Goal: Use online tool/utility: Use online tool/utility

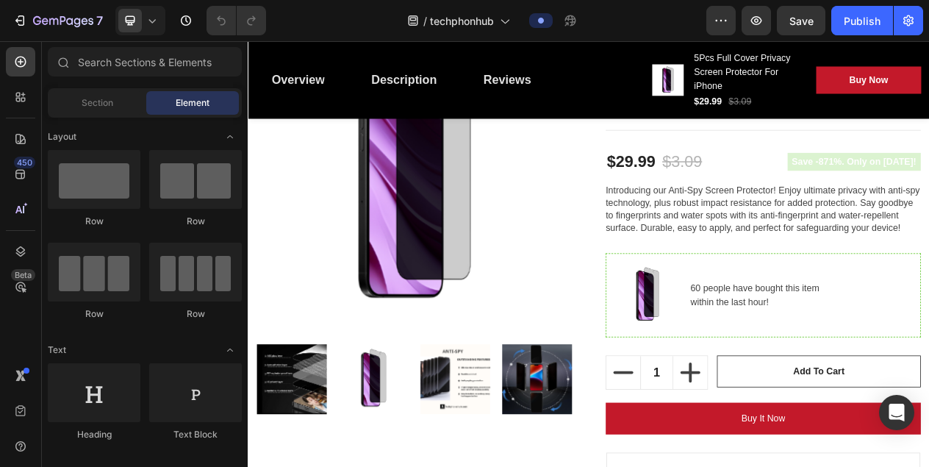
scroll to position [293, 0]
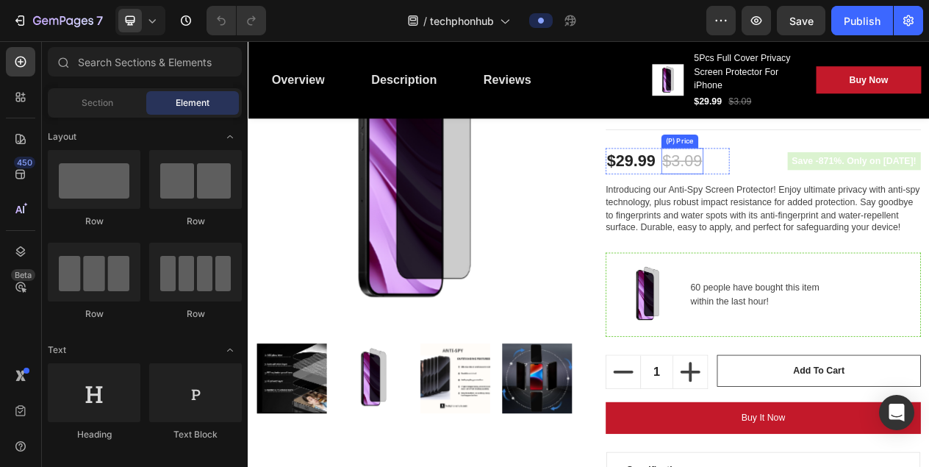
click at [816, 193] on div "$3.09" at bounding box center [810, 196] width 54 height 34
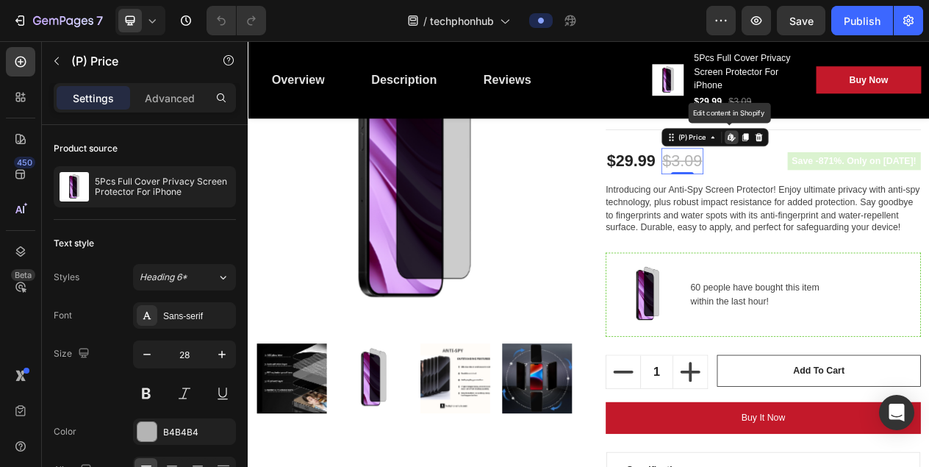
click at [874, 164] on icon at bounding box center [875, 165] width 2 height 7
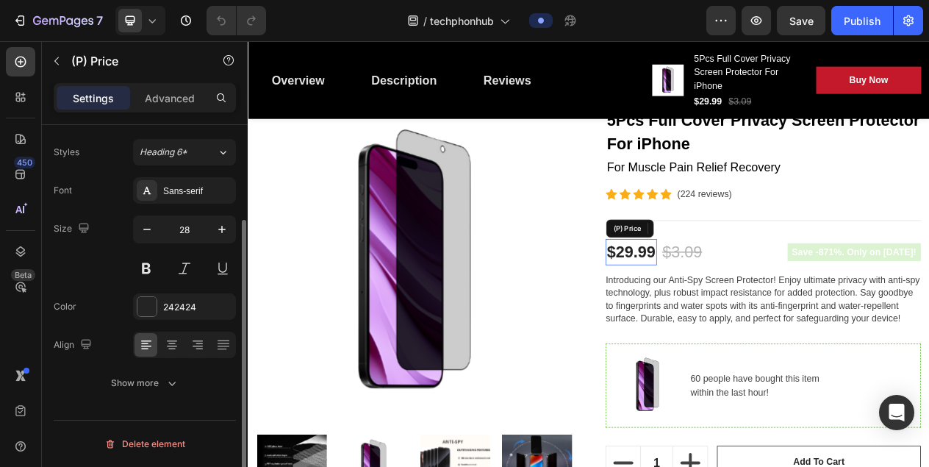
scroll to position [125, 0]
click at [744, 320] on div "$29.99" at bounding box center [744, 314] width 66 height 34
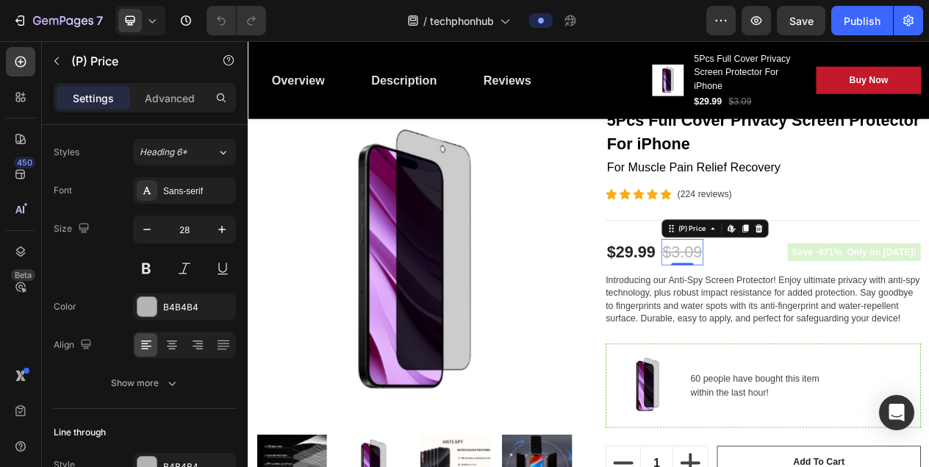
click at [796, 320] on div "$3.09" at bounding box center [810, 314] width 54 height 34
click at [833, 286] on div "(P) Price" at bounding box center [822, 282] width 42 height 13
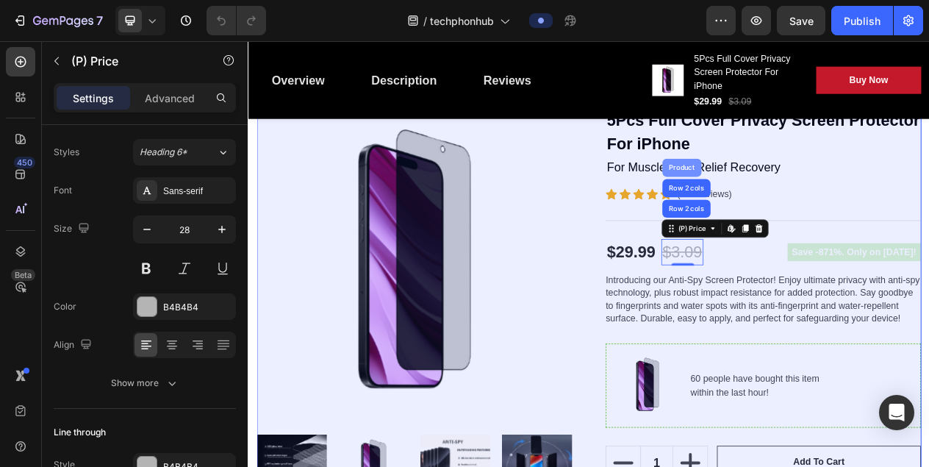
click at [805, 204] on div "Product" at bounding box center [808, 204] width 39 height 9
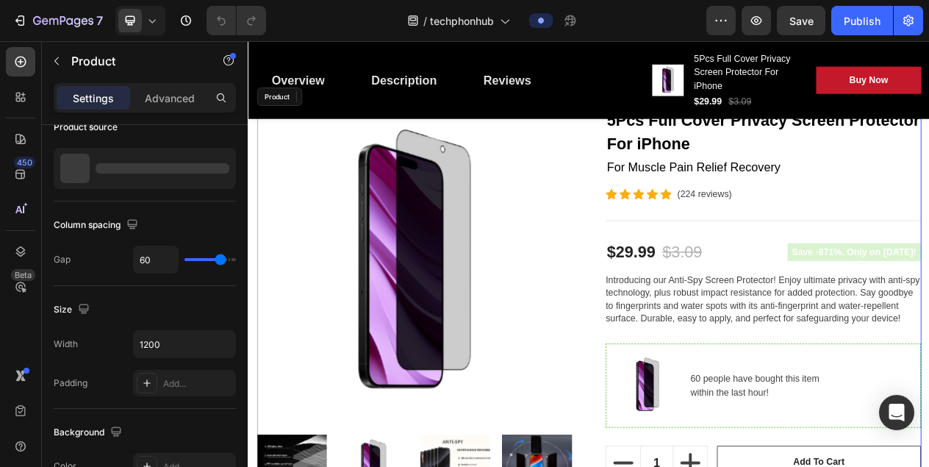
scroll to position [0, 0]
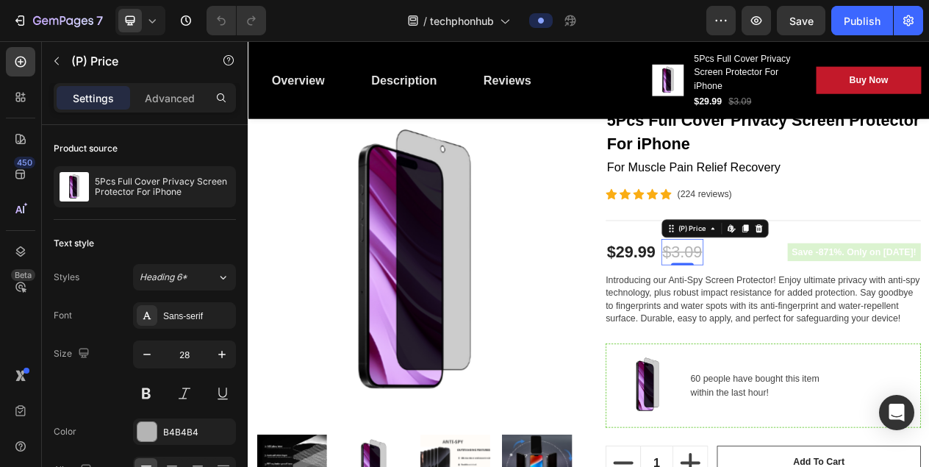
click at [802, 312] on div "$3.09" at bounding box center [810, 314] width 54 height 34
click at [828, 282] on div "(P) Price" at bounding box center [822, 282] width 42 height 13
click at [909, 283] on icon at bounding box center [908, 283] width 12 height 12
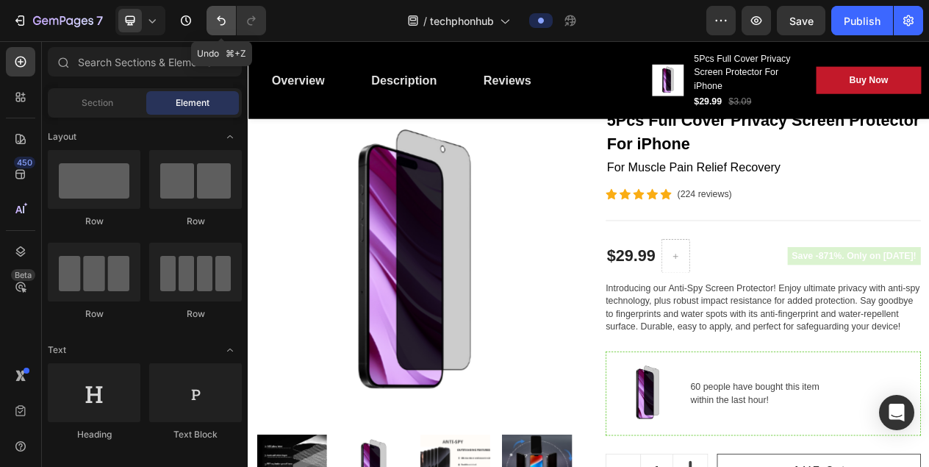
click at [216, 19] on icon "Undo/Redo" at bounding box center [221, 20] width 15 height 15
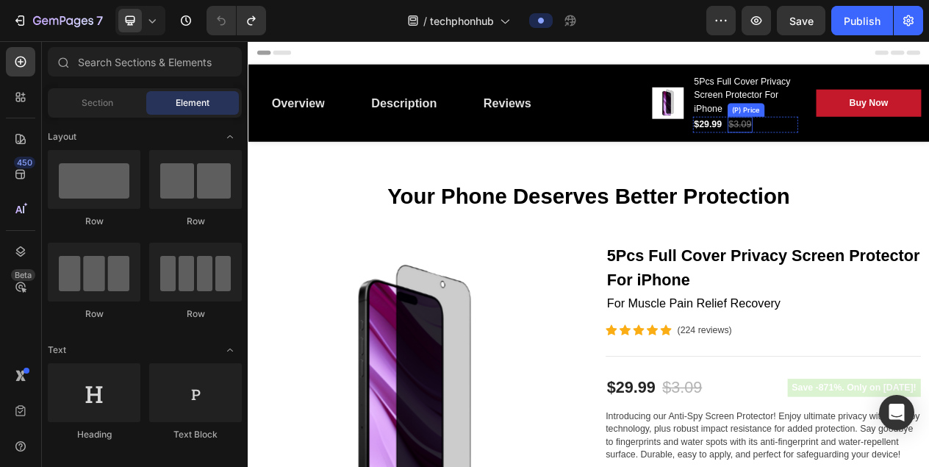
click at [888, 148] on div "$3.09" at bounding box center [884, 149] width 32 height 21
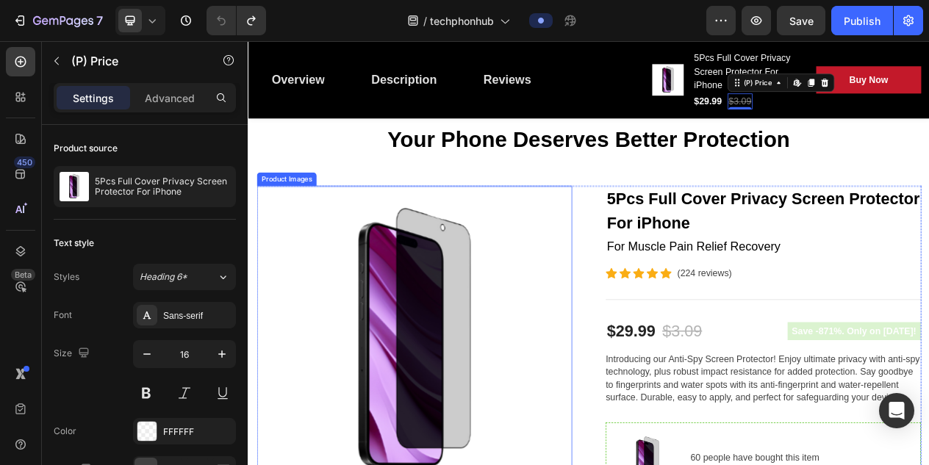
scroll to position [79, 0]
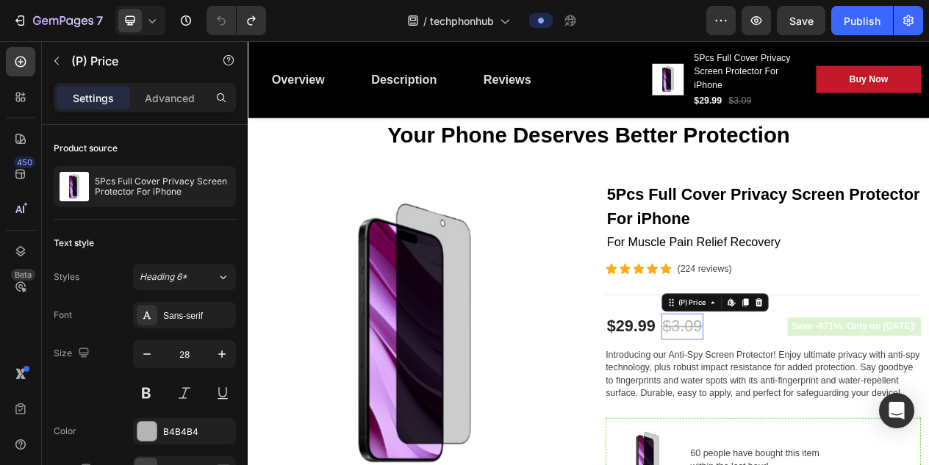
click at [825, 409] on div "$3.09" at bounding box center [810, 411] width 54 height 34
click at [907, 375] on icon at bounding box center [908, 380] width 10 height 10
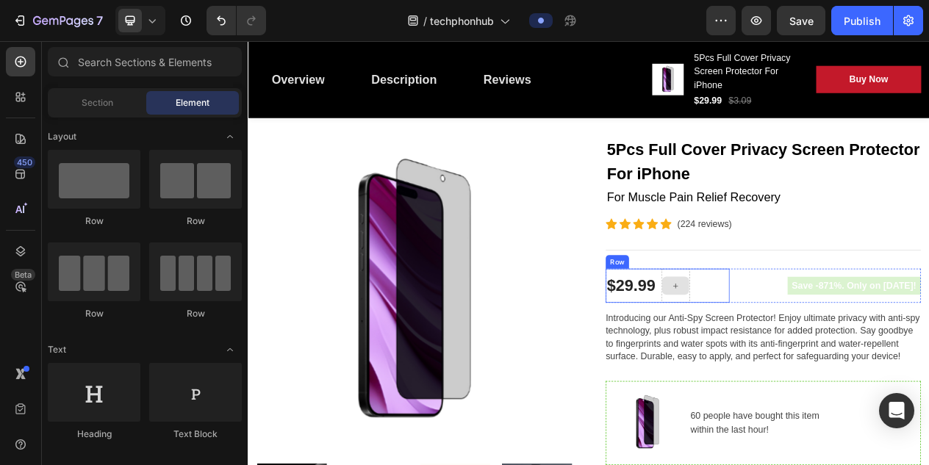
scroll to position [144, 0]
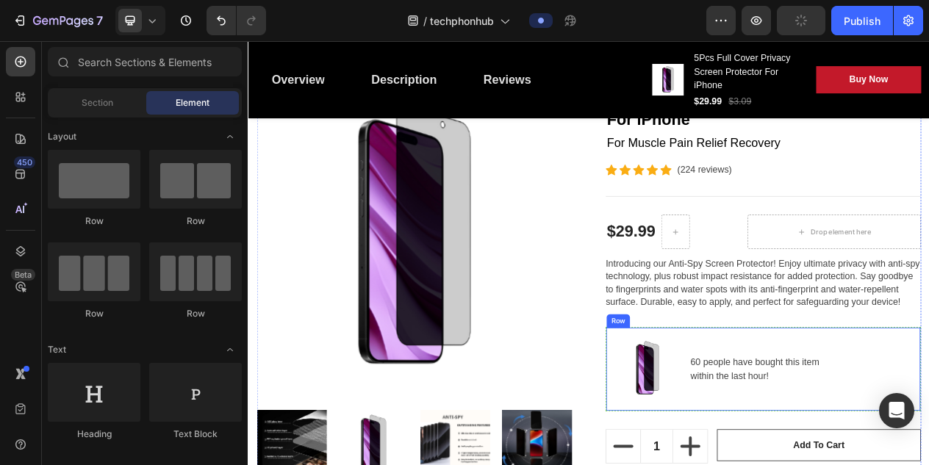
scroll to position [220, 0]
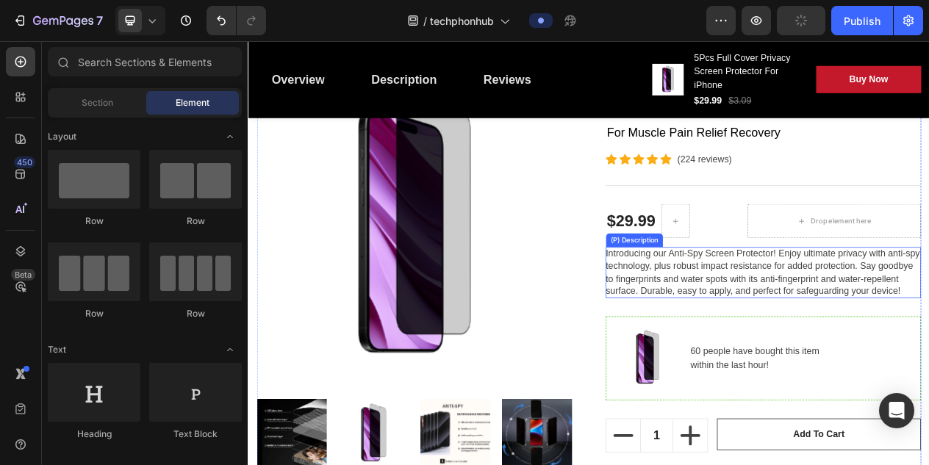
click at [752, 342] on p "Introducing our Anti-Spy Screen Protector! Enjoy ultimate privacy with anti-spy…" at bounding box center [915, 341] width 408 height 66
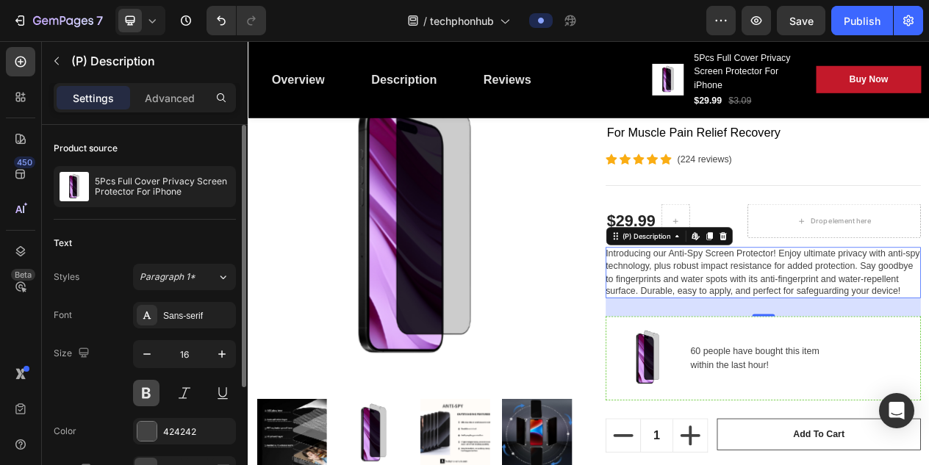
click at [157, 395] on button at bounding box center [146, 393] width 26 height 26
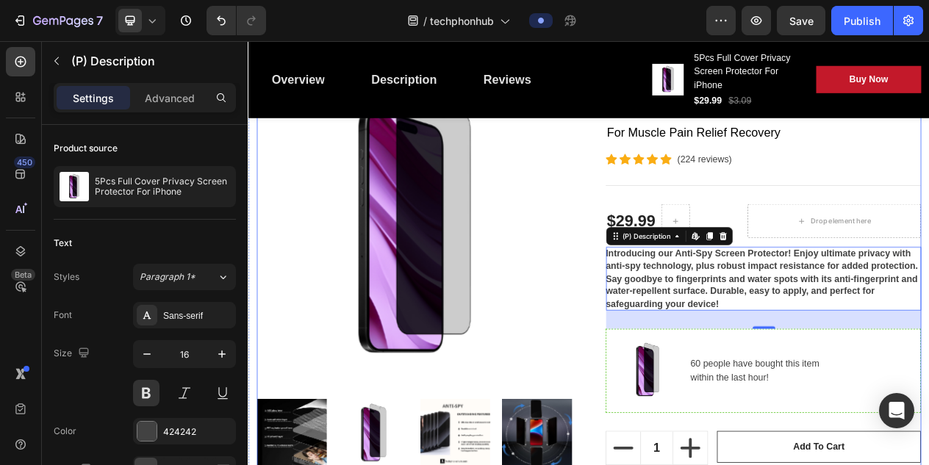
click at [678, 306] on div "Product Images 5Pcs Full Cover Privacy Screen Protector For iPhone (P) Title Fo…" at bounding box center [689, 459] width 860 height 755
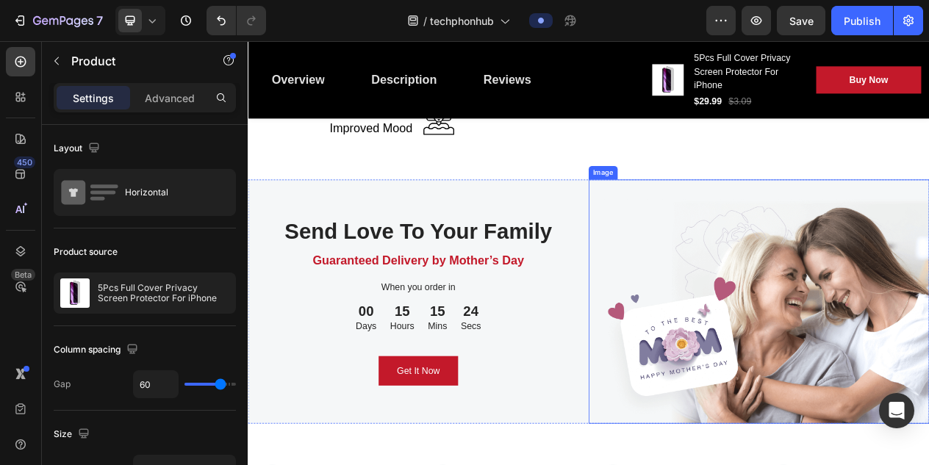
scroll to position [2288, 0]
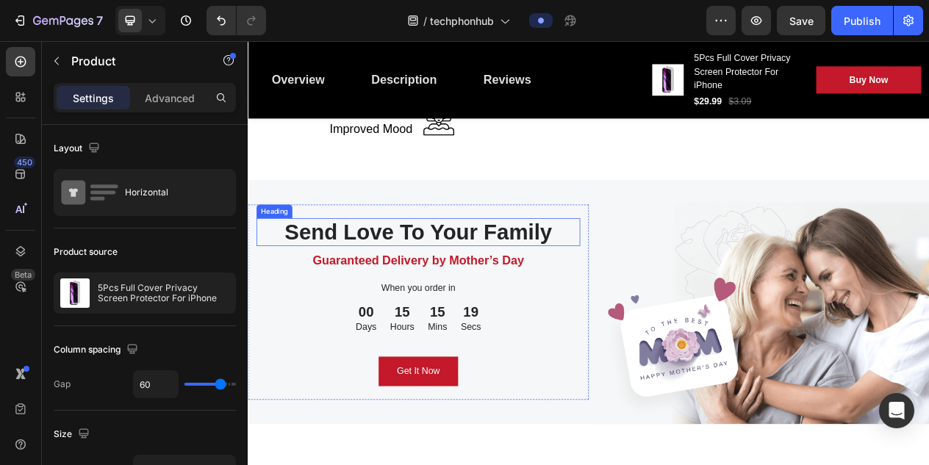
click at [289, 302] on p "Send Love To Your Family" at bounding box center [468, 289] width 416 height 34
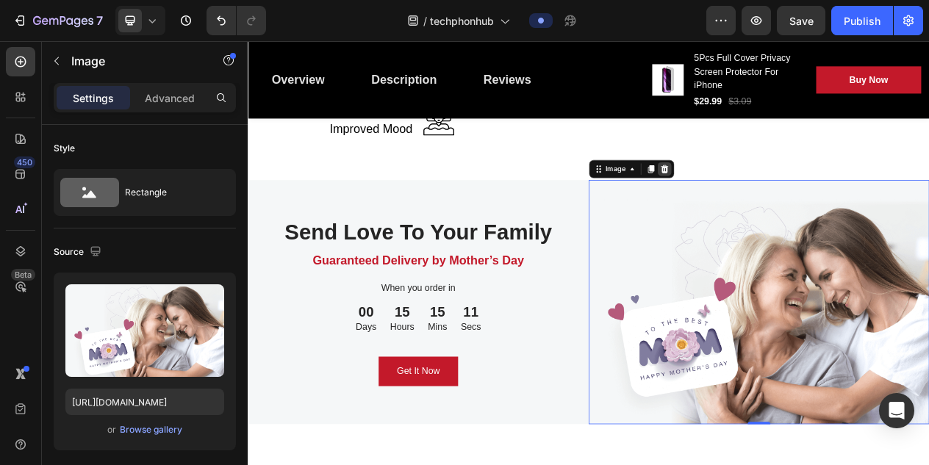
click at [789, 209] on icon at bounding box center [787, 206] width 10 height 10
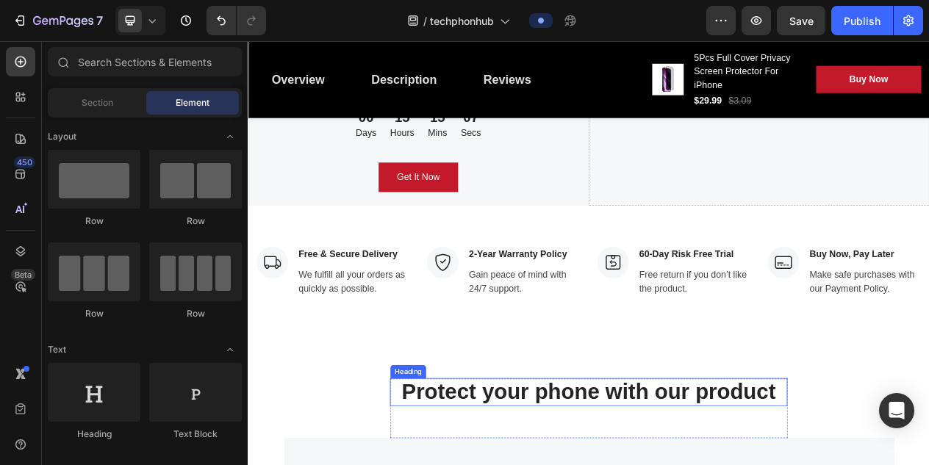
scroll to position [2509, 0]
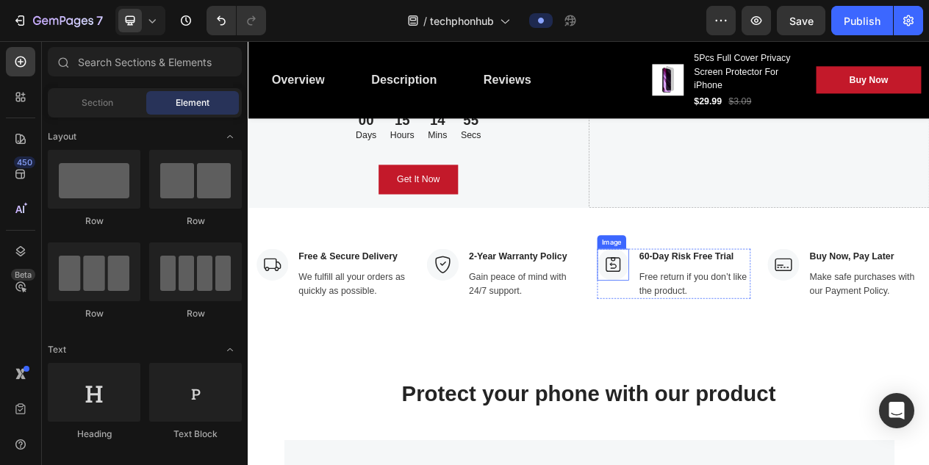
click at [725, 328] on img at bounding box center [720, 330] width 41 height 41
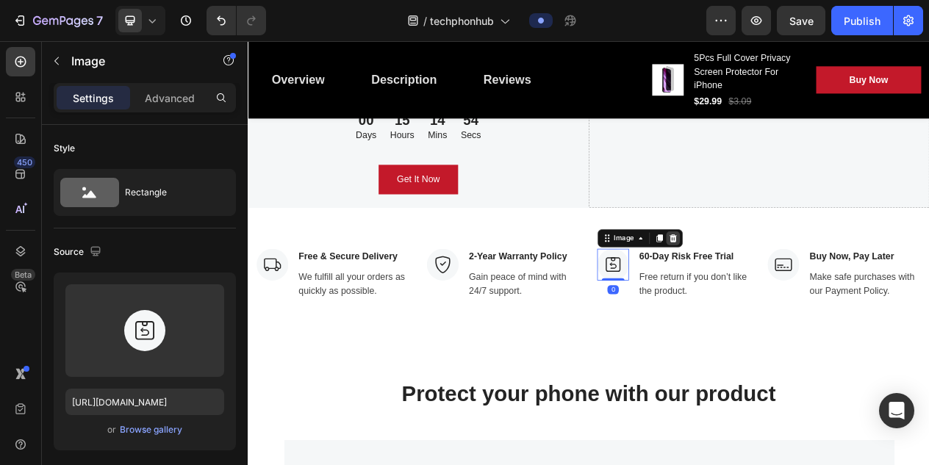
click at [800, 294] on icon at bounding box center [798, 296] width 10 height 10
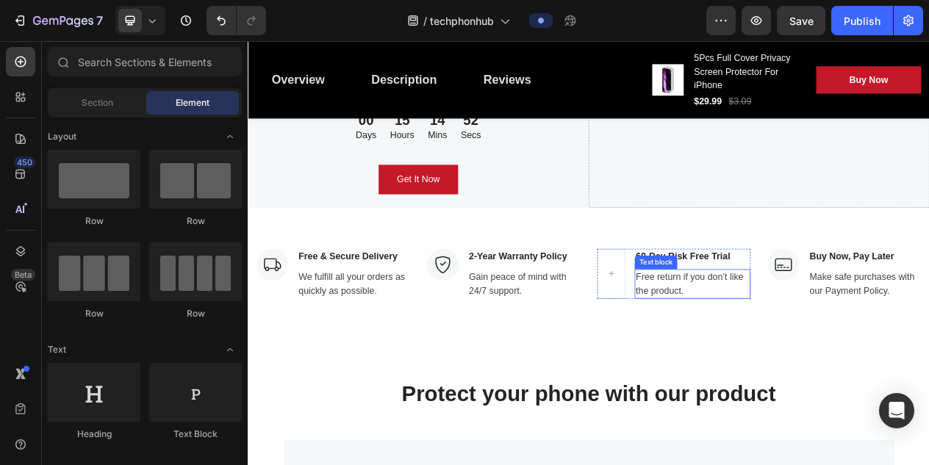
click at [783, 338] on p "Free return if you don’t like the product." at bounding box center [823, 355] width 147 height 35
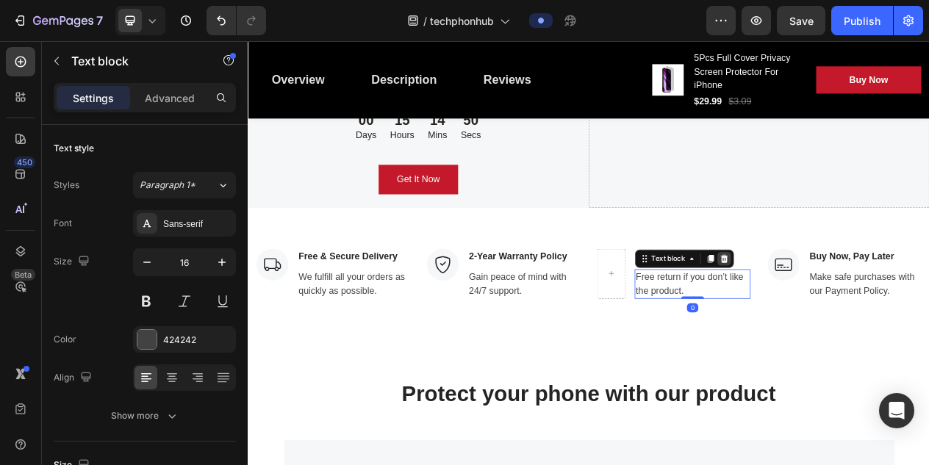
click at [871, 323] on div at bounding box center [864, 323] width 18 height 18
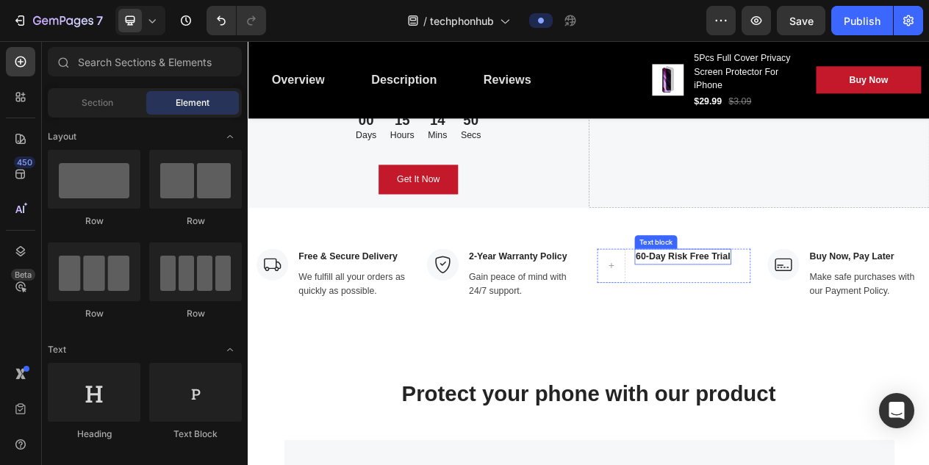
click at [830, 312] on p "60-Day Risk Free Trial" at bounding box center [811, 321] width 122 height 18
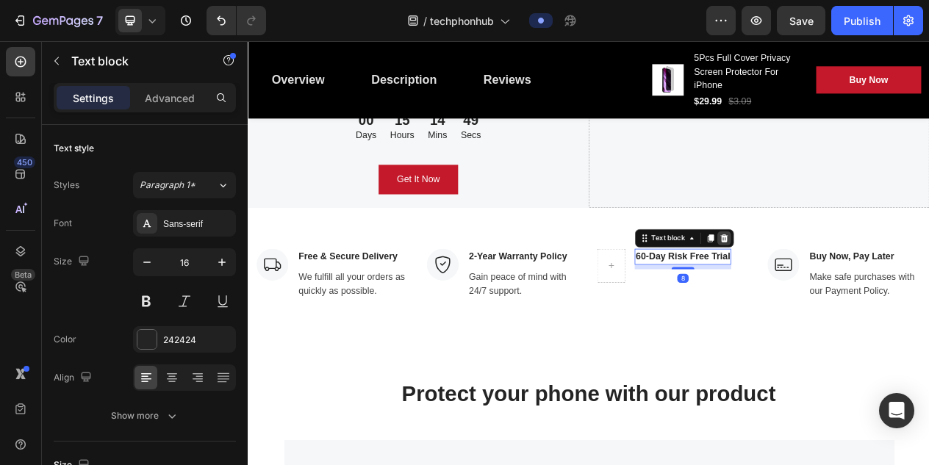
click at [861, 298] on icon at bounding box center [864, 296] width 10 height 10
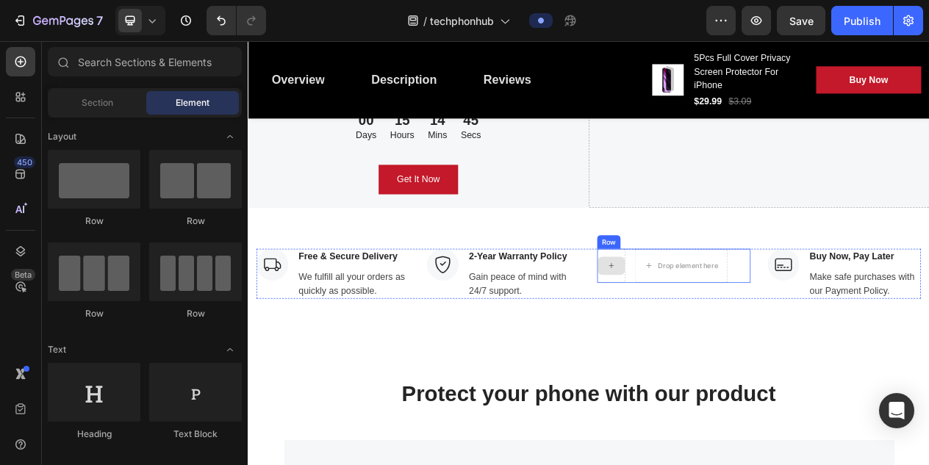
click at [714, 312] on div at bounding box center [718, 332] width 37 height 44
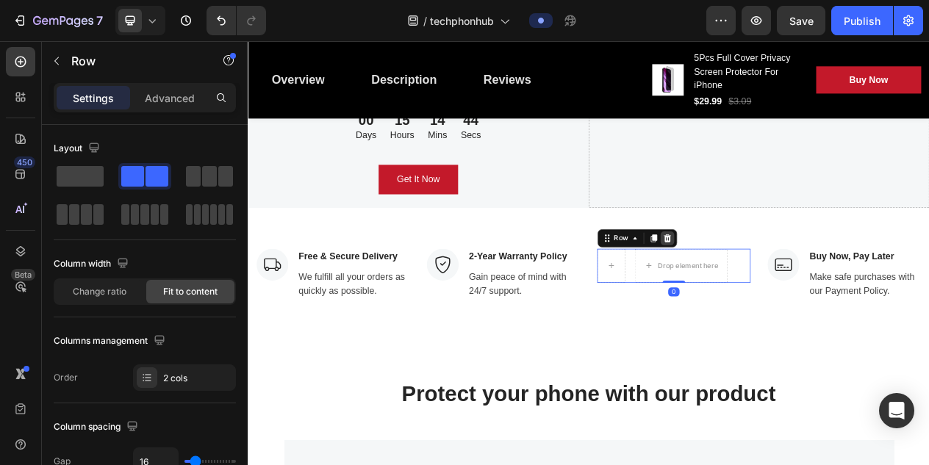
click at [794, 293] on icon at bounding box center [790, 296] width 12 height 12
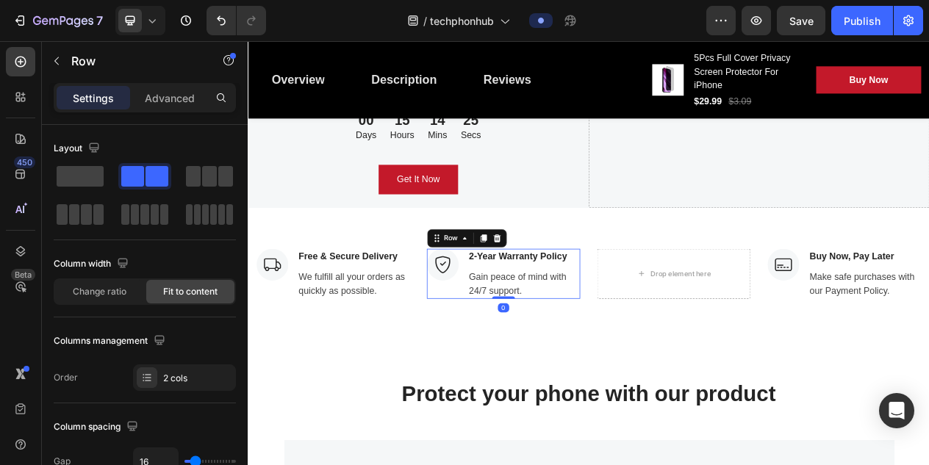
click at [499, 353] on div "Image" at bounding box center [499, 342] width 41 height 65
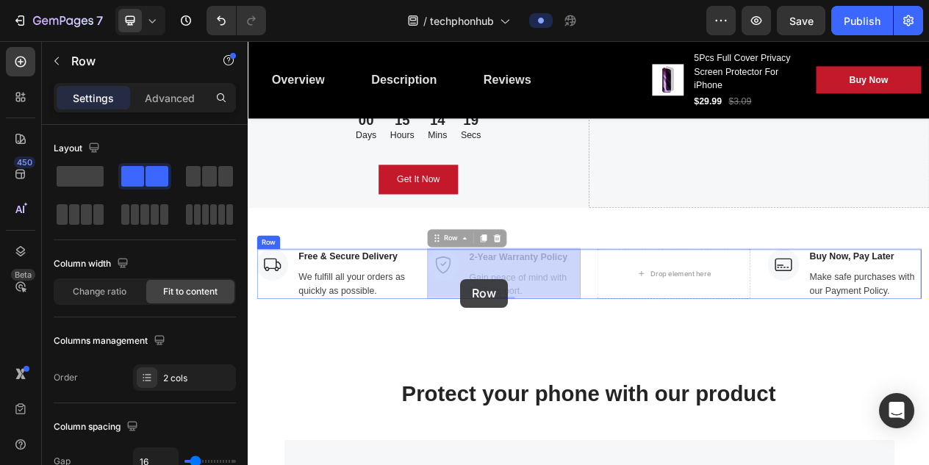
drag, startPoint x: 490, startPoint y: 351, endPoint x: 522, endPoint y: 349, distance: 32.4
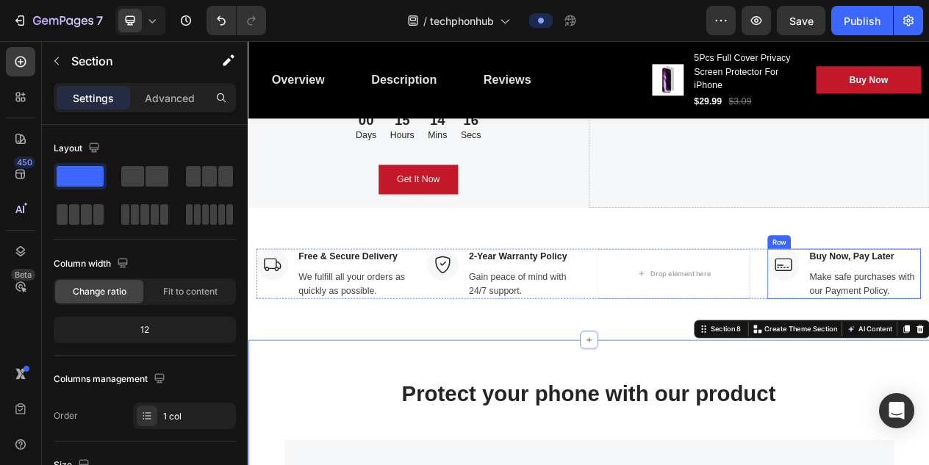
click at [928, 360] on div "Image" at bounding box center [940, 342] width 41 height 65
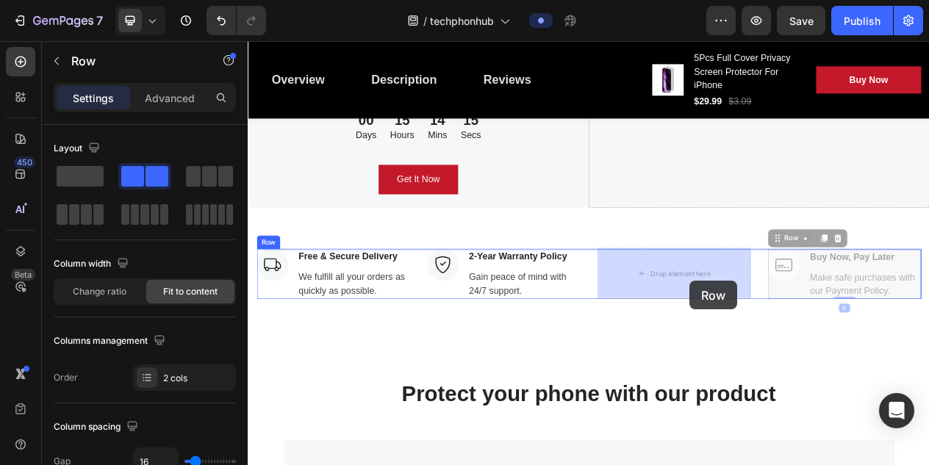
drag, startPoint x: 938, startPoint y: 360, endPoint x: 816, endPoint y: 351, distance: 121.6
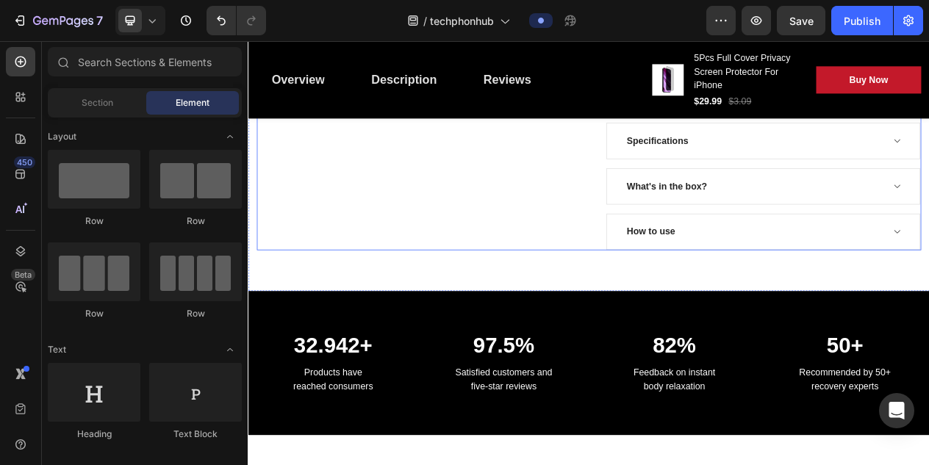
scroll to position [754, 0]
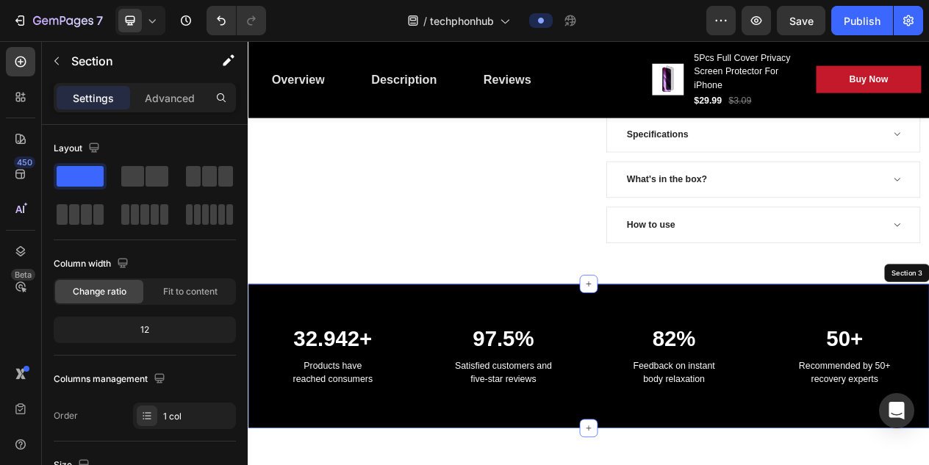
click at [383, 378] on div "32.942+ Heading Products have reached consumers Text block 97.5% Heading Satisf…" at bounding box center [689, 449] width 882 height 187
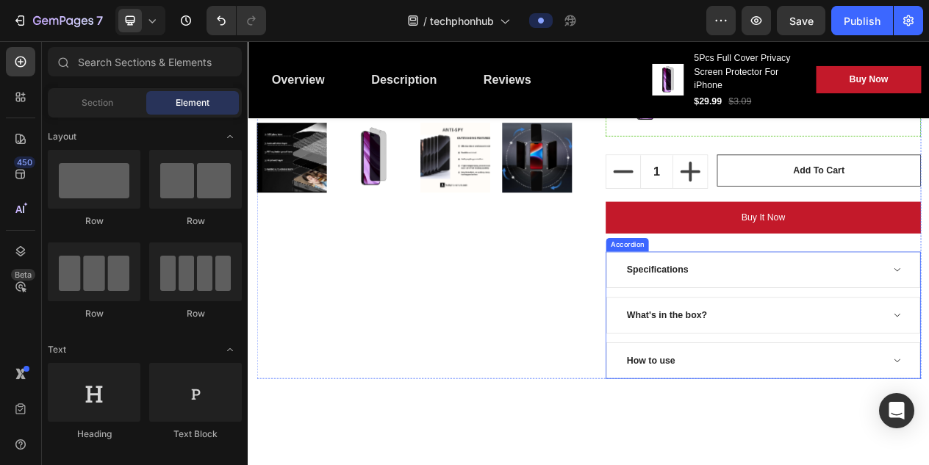
scroll to position [582, 0]
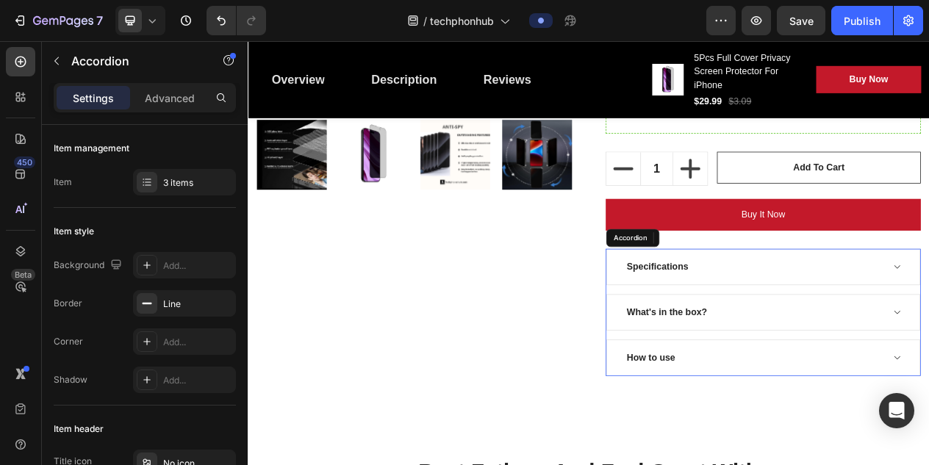
click at [916, 384] on div "What's in the box?" at bounding box center [903, 392] width 334 height 22
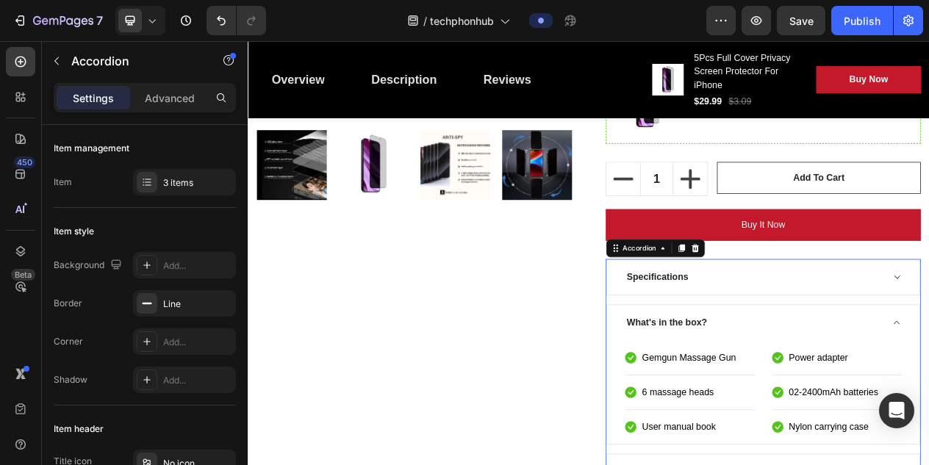
scroll to position [567, 0]
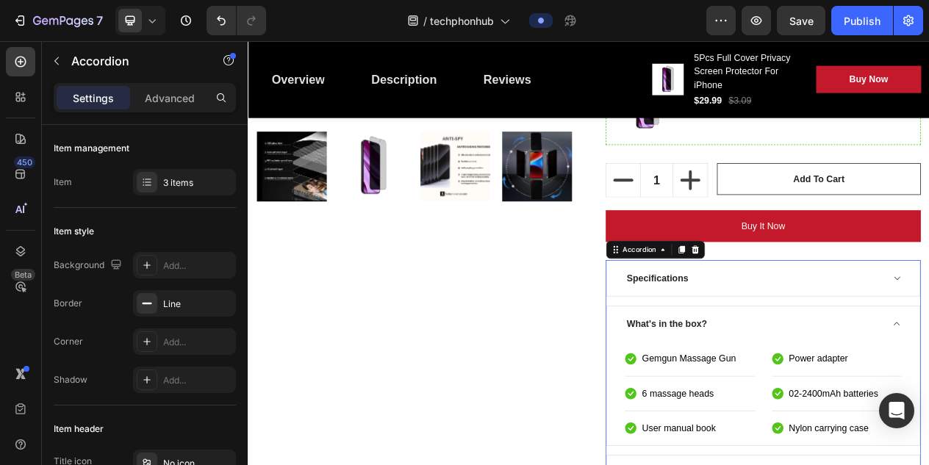
click at [928, 334] on div "Specifications" at bounding box center [914, 349] width 405 height 46
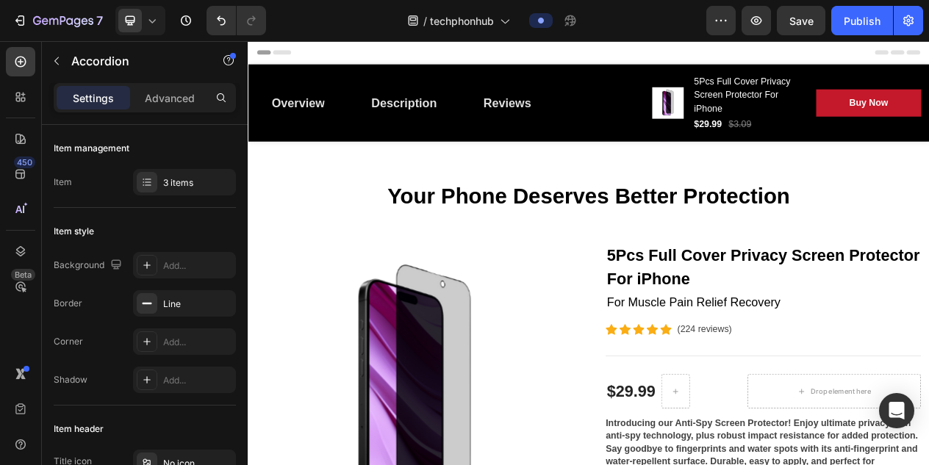
scroll to position [0, 0]
click at [886, 154] on div "$3.09 (P) Price (P) Price" at bounding box center [884, 149] width 32 height 21
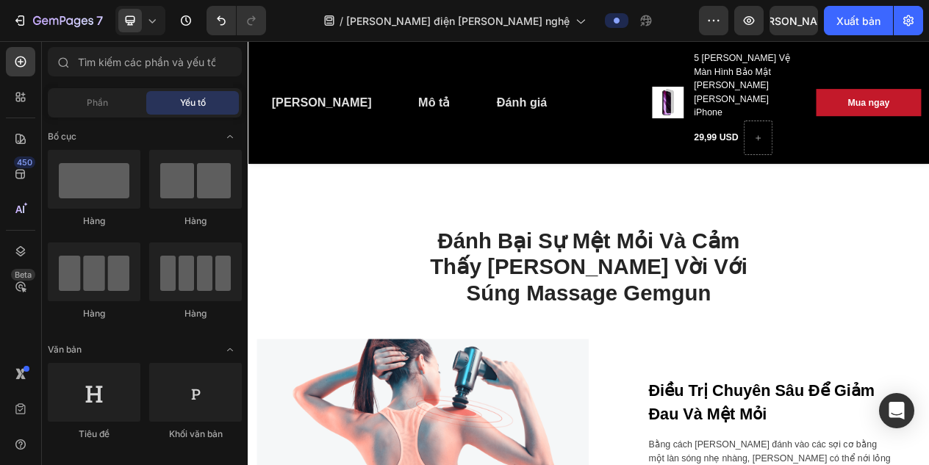
scroll to position [1041, 0]
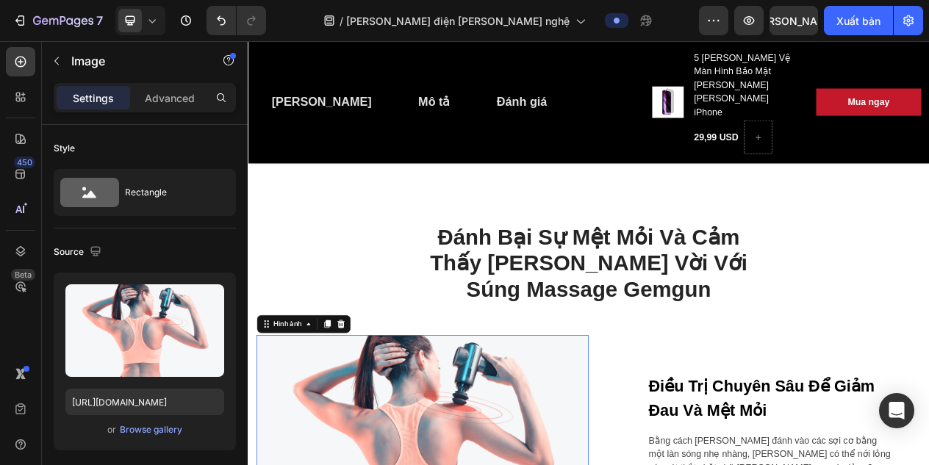
click at [364, 402] on icon at bounding box center [368, 408] width 12 height 12
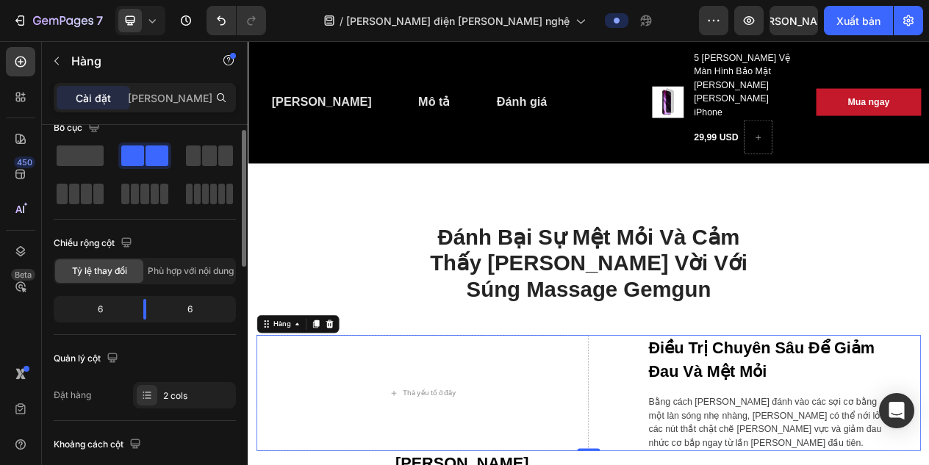
scroll to position [19, 0]
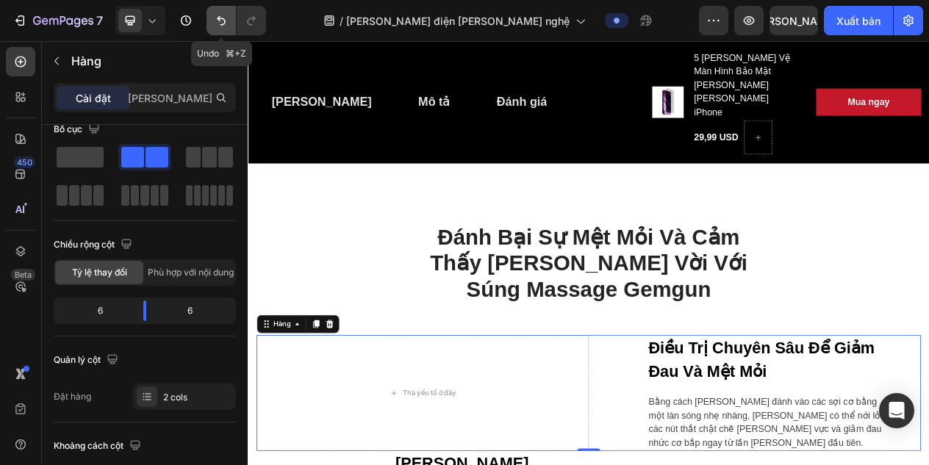
click at [223, 21] on icon "Hoàn tác/Làm lại" at bounding box center [221, 20] width 15 height 15
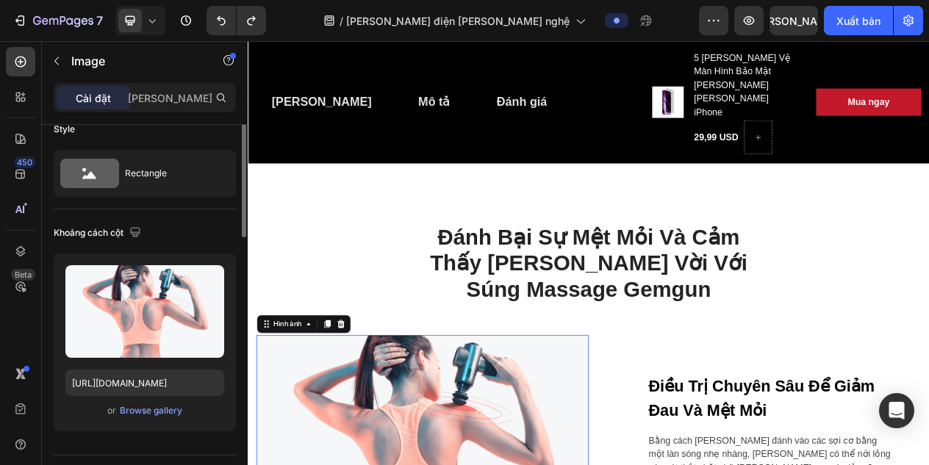
scroll to position [0, 0]
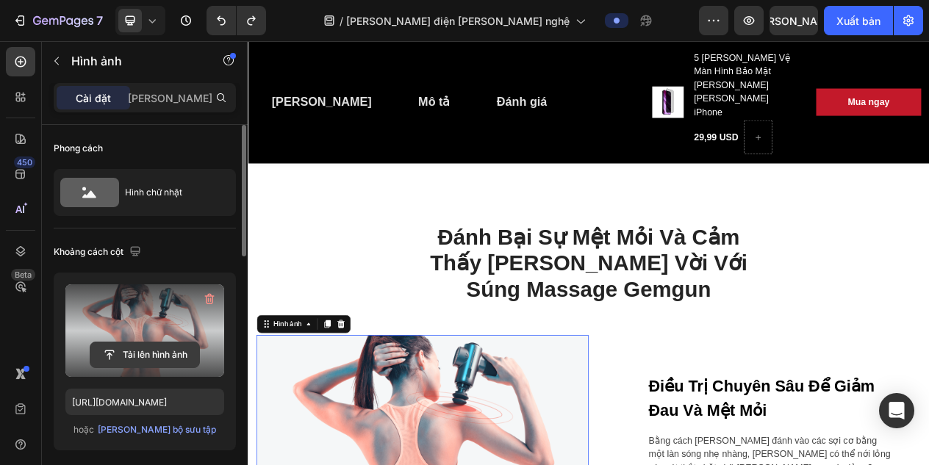
click at [131, 353] on input "file" at bounding box center [144, 354] width 109 height 25
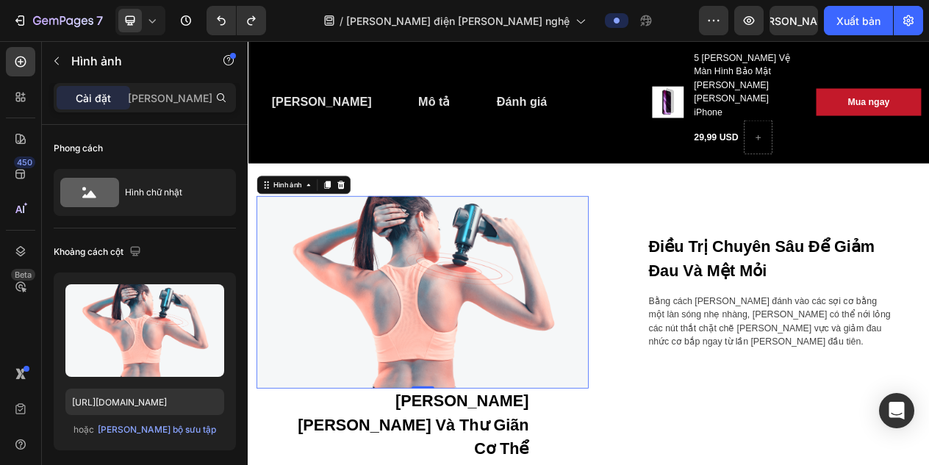
scroll to position [1123, 0]
click at [481, 304] on img at bounding box center [474, 365] width 430 height 249
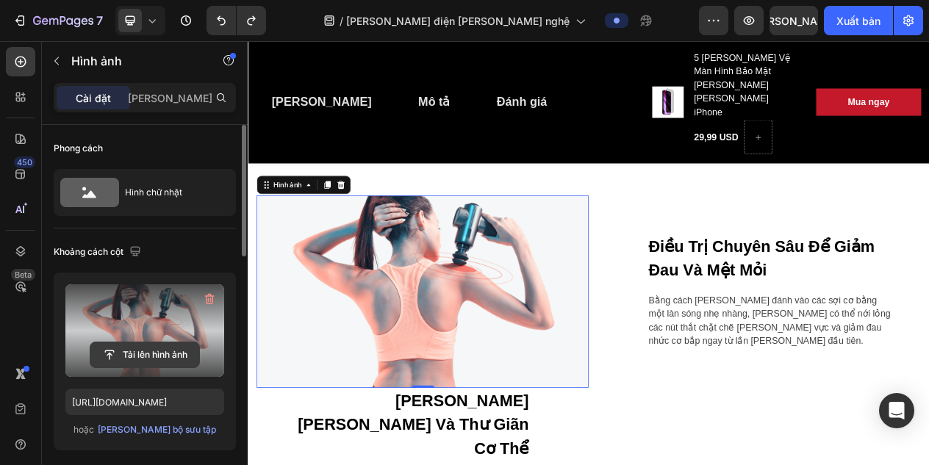
click at [162, 359] on input "file" at bounding box center [144, 354] width 109 height 25
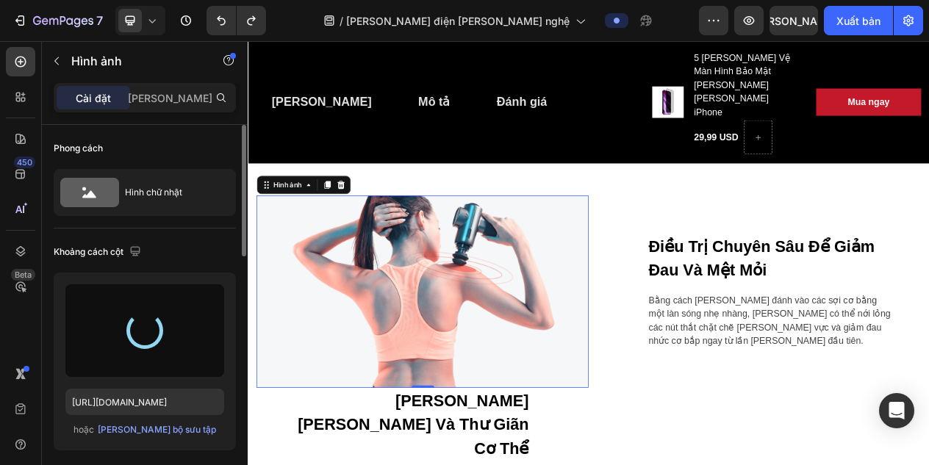
type input "[URL][DOMAIN_NAME]"
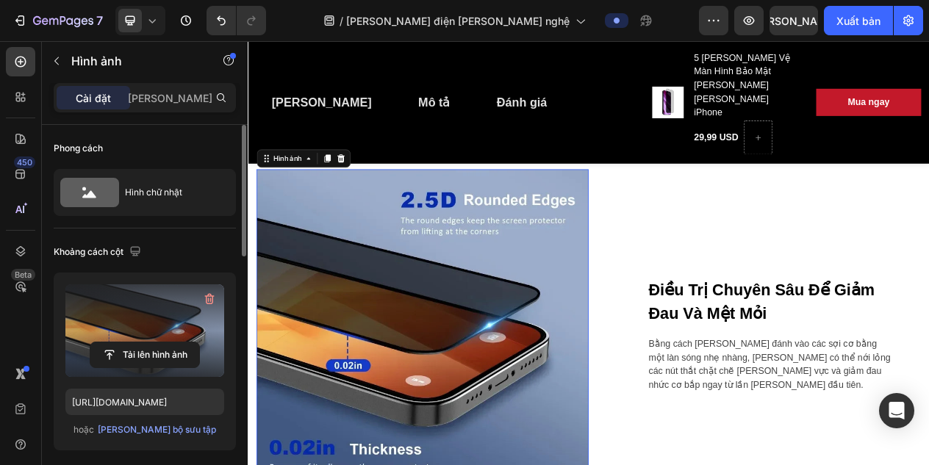
scroll to position [1146, 0]
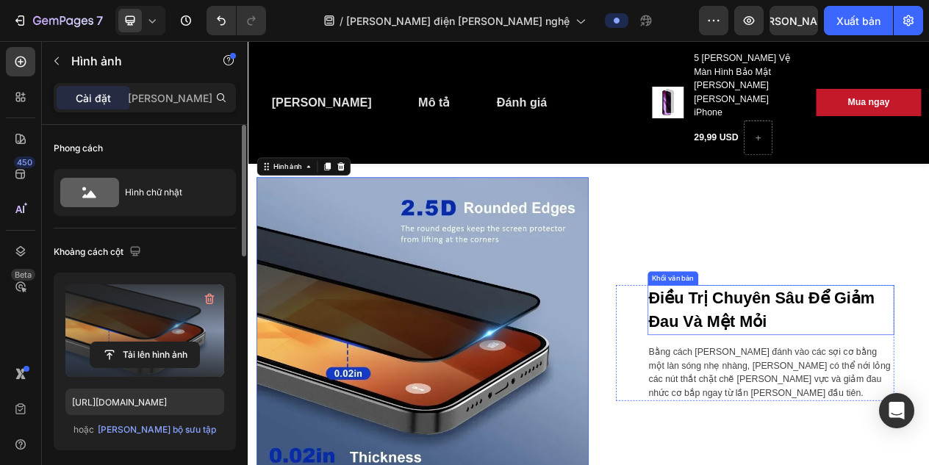
click at [843, 359] on p "Điều Trị Chuyên Sâu Để Giảm Đau Và Mệt Mỏi" at bounding box center [924, 390] width 316 height 62
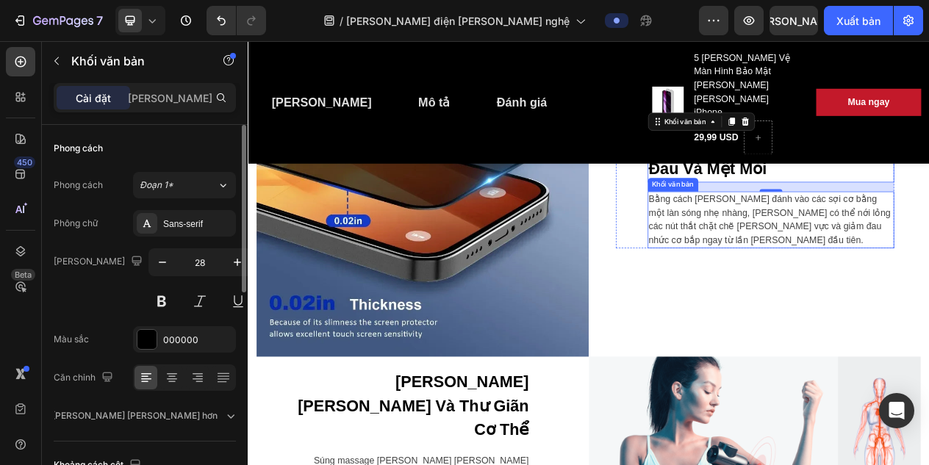
scroll to position [1341, 0]
